Goal: Task Accomplishment & Management: Use online tool/utility

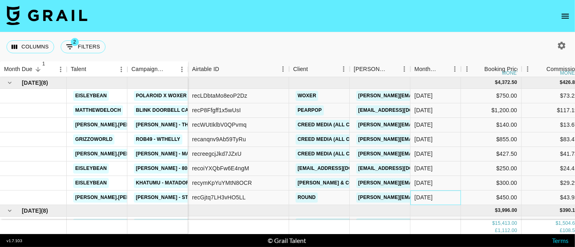
click at [440, 196] on div "[DATE]" at bounding box center [435, 198] width 51 height 15
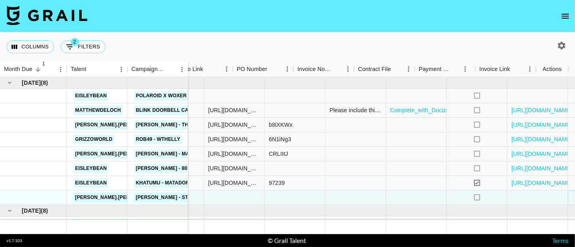
scroll to position [0, 470]
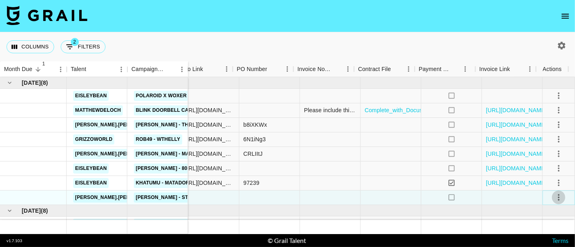
click at [554, 196] on icon "select merge strategy" at bounding box center [559, 198] width 10 height 10
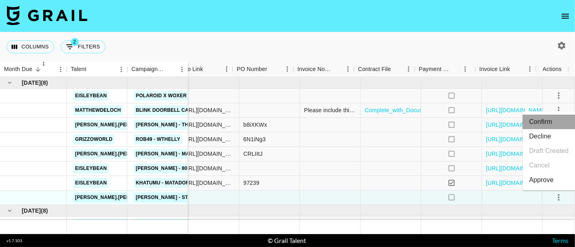
drag, startPoint x: 542, startPoint y: 122, endPoint x: 540, endPoint y: 127, distance: 4.6
click at [541, 125] on li "Confirm" at bounding box center [549, 122] width 53 height 15
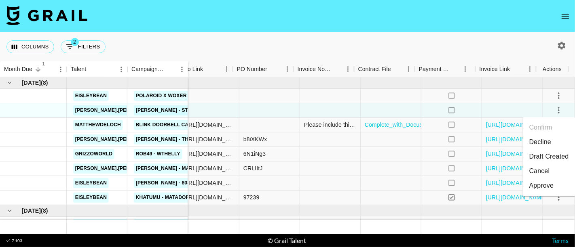
click at [408, 236] on footer "v 1.7.103 © Grail Talent Terms" at bounding box center [287, 240] width 575 height 13
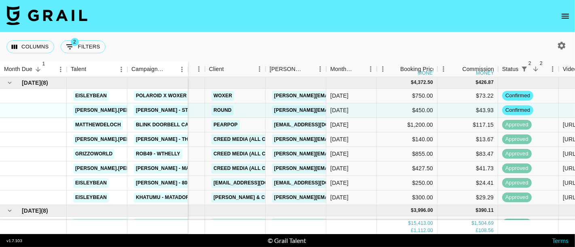
scroll to position [0, 0]
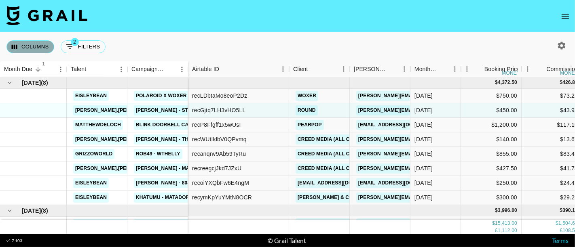
click at [22, 44] on button "Columns" at bounding box center [30, 46] width 48 height 13
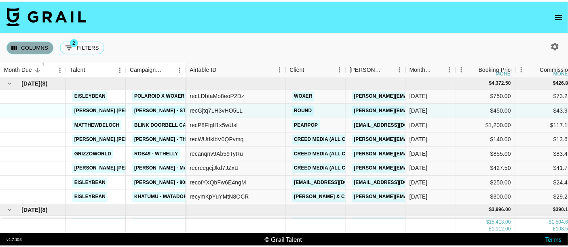
scroll to position [11, 0]
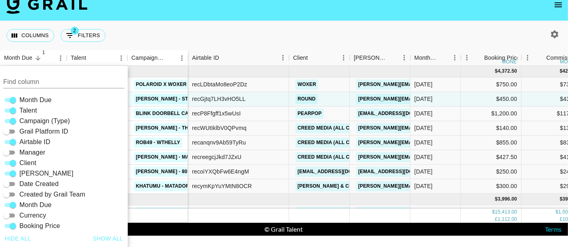
click at [19, 143] on label "Airtable ID" at bounding box center [26, 142] width 49 height 10
click at [19, 143] on input "Airtable ID" at bounding box center [12, 142] width 29 height 10
checkbox input "false"
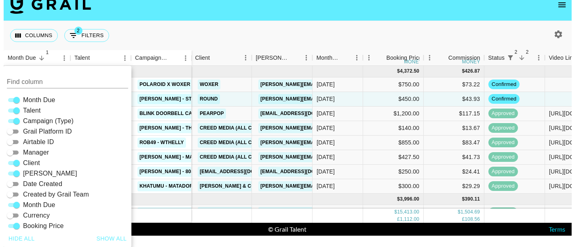
scroll to position [0, 0]
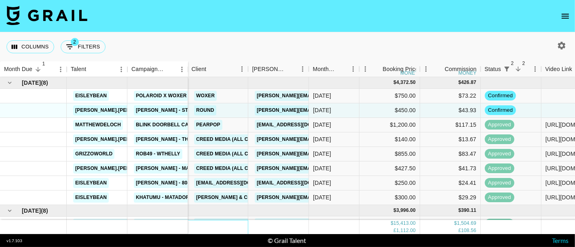
drag, startPoint x: 235, startPoint y: 220, endPoint x: 243, endPoint y: 220, distance: 8.1
click at [243, 220] on div at bounding box center [218, 227] width 61 height 14
